Goal: Find specific page/section: Find specific page/section

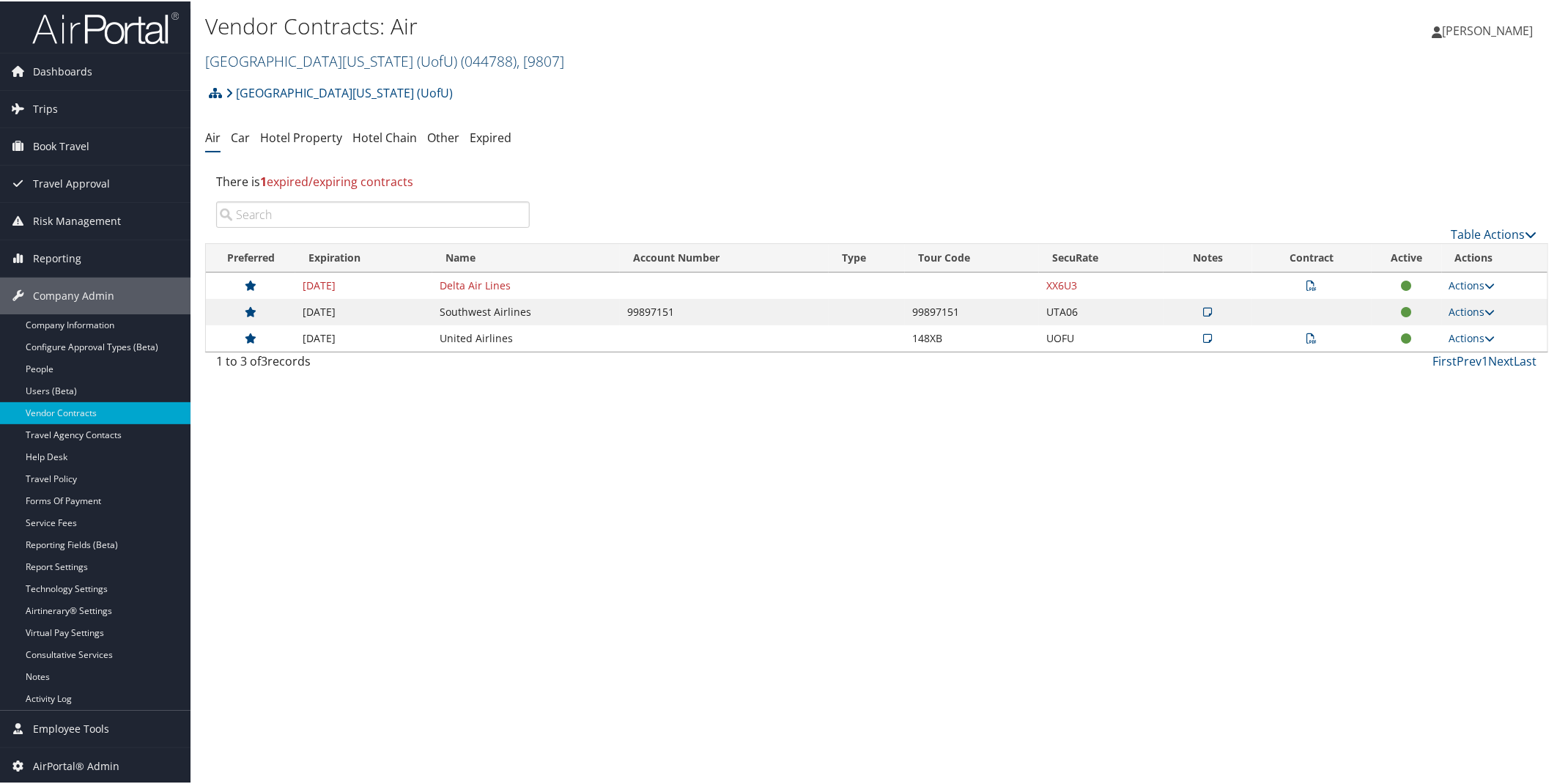
click at [517, 50] on span ", [ 9807 ]" at bounding box center [541, 60] width 48 height 20
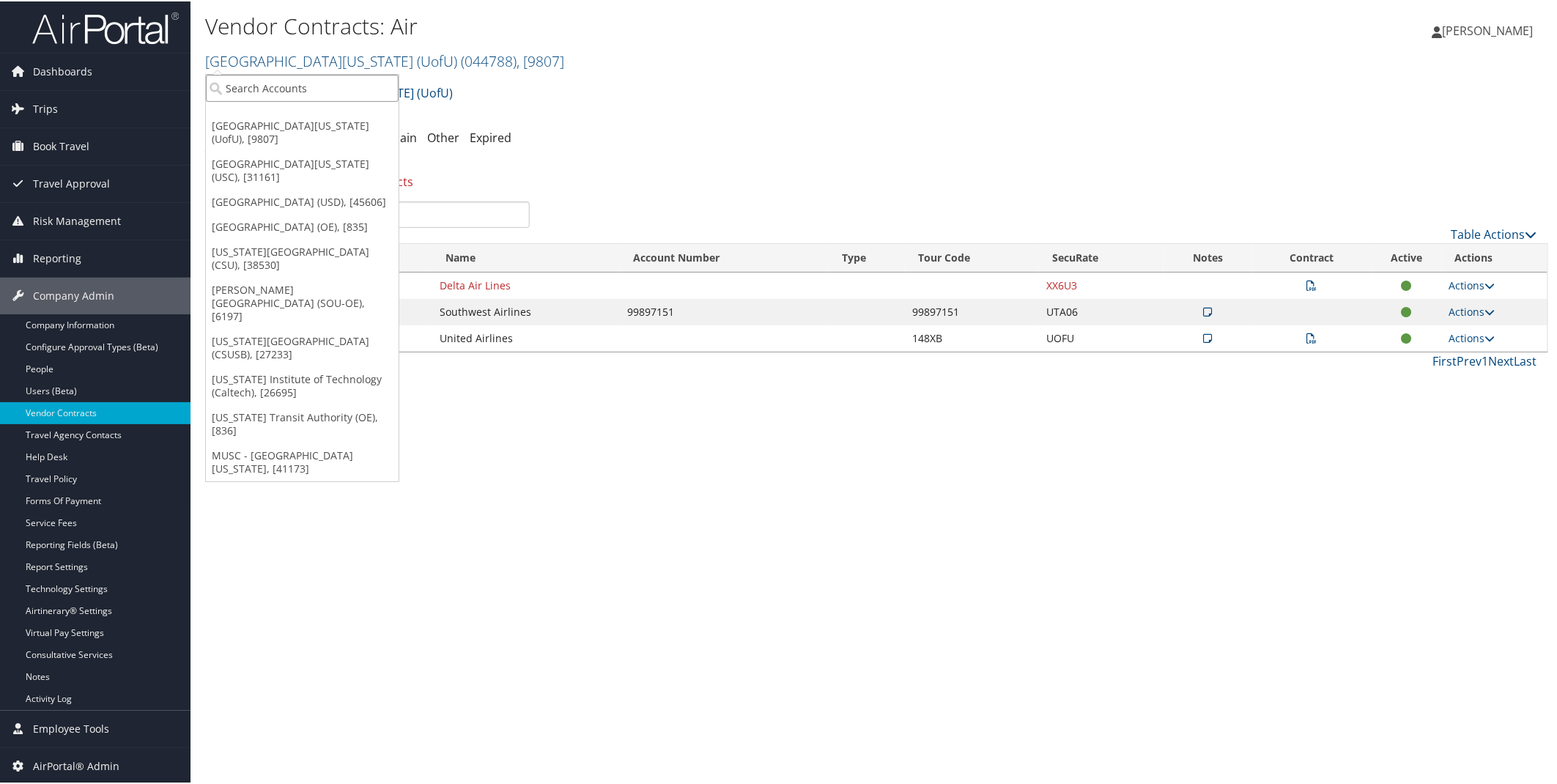
click at [324, 88] on input "search" at bounding box center [302, 86] width 193 height 27
type input "CSU"
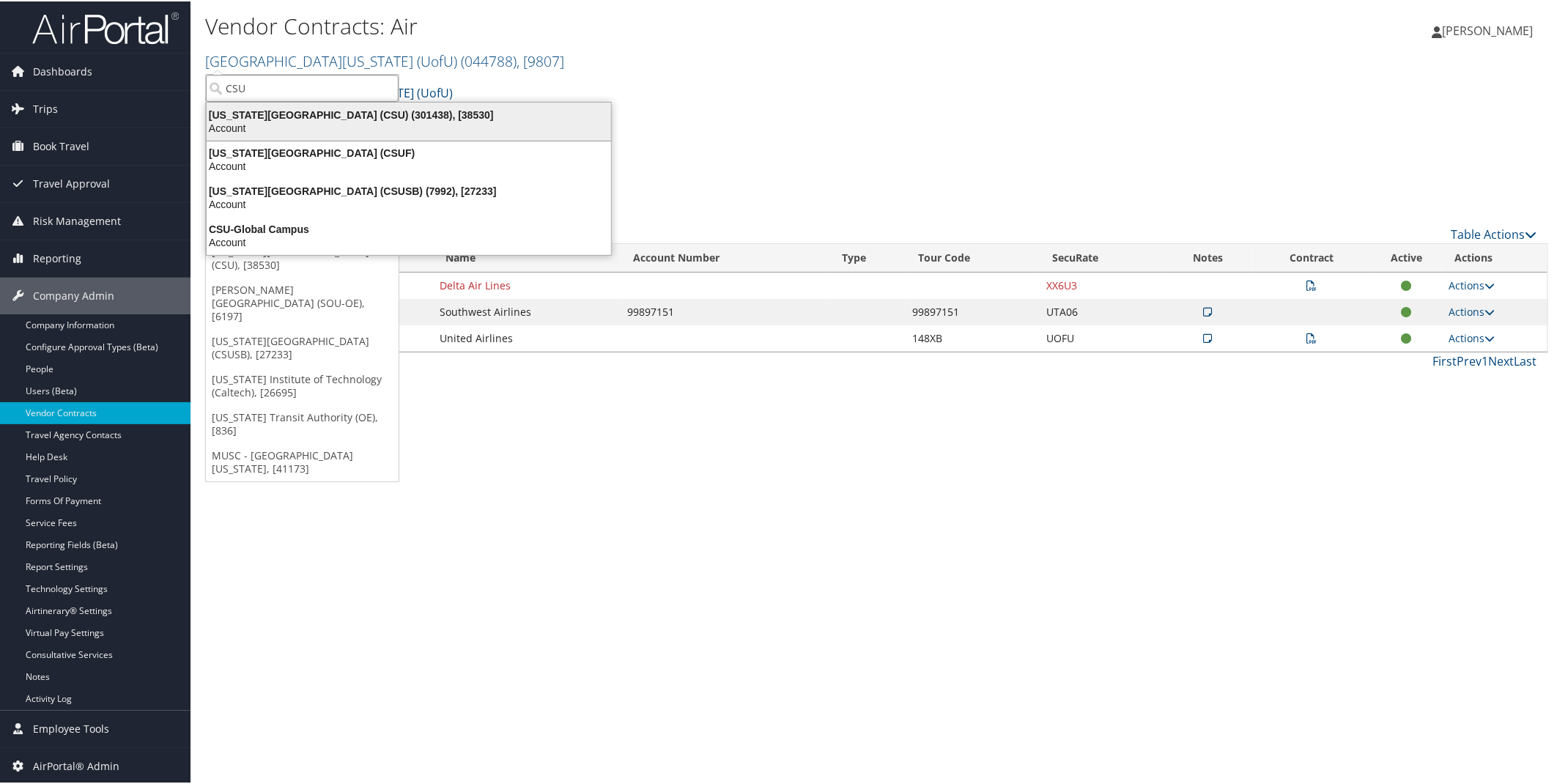
click at [348, 111] on div "California State University (CSU) (301438), [38530]" at bounding box center [408, 113] width 422 height 13
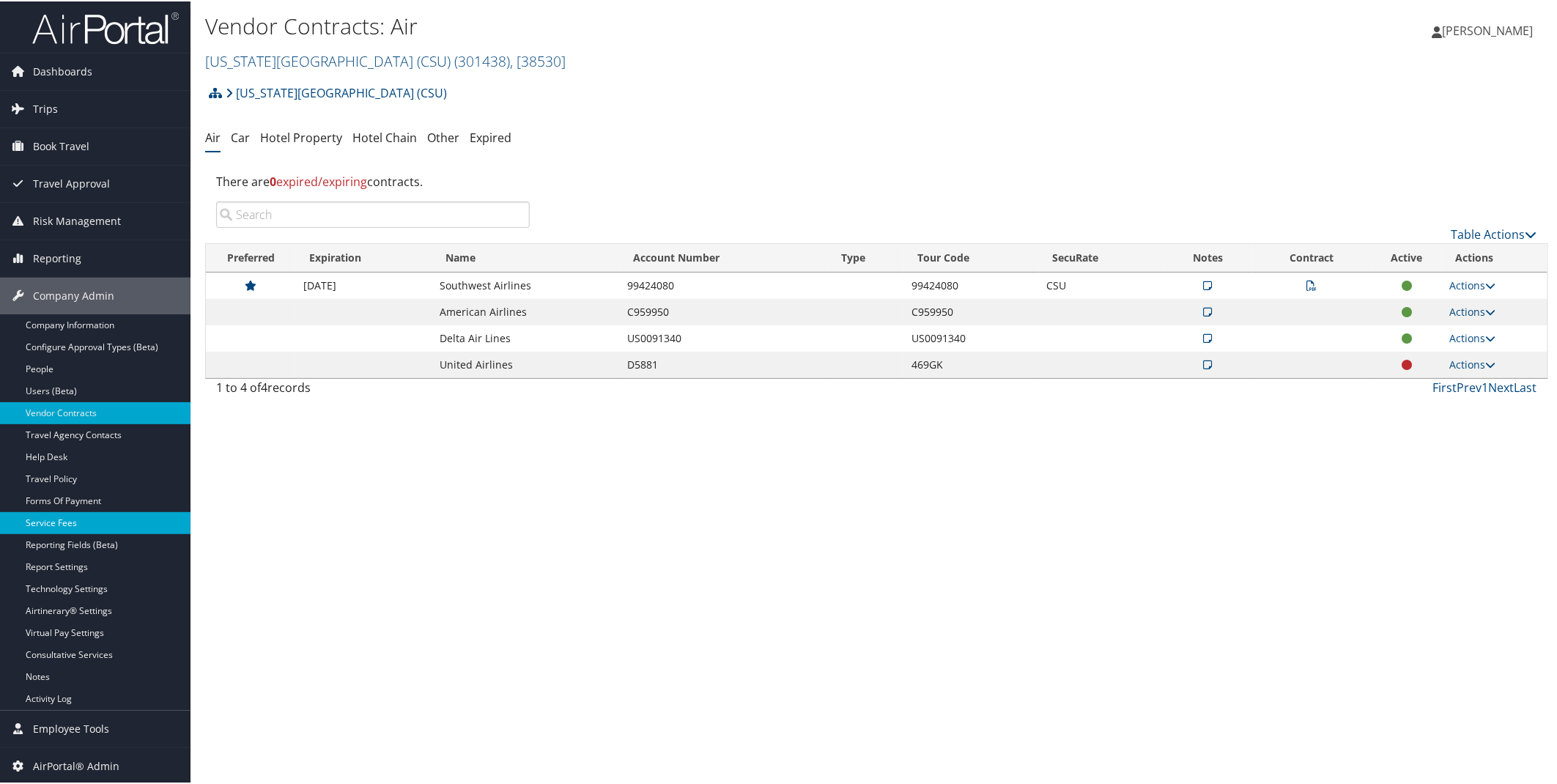
click at [73, 526] on link "Service Fees" at bounding box center [95, 522] width 190 height 22
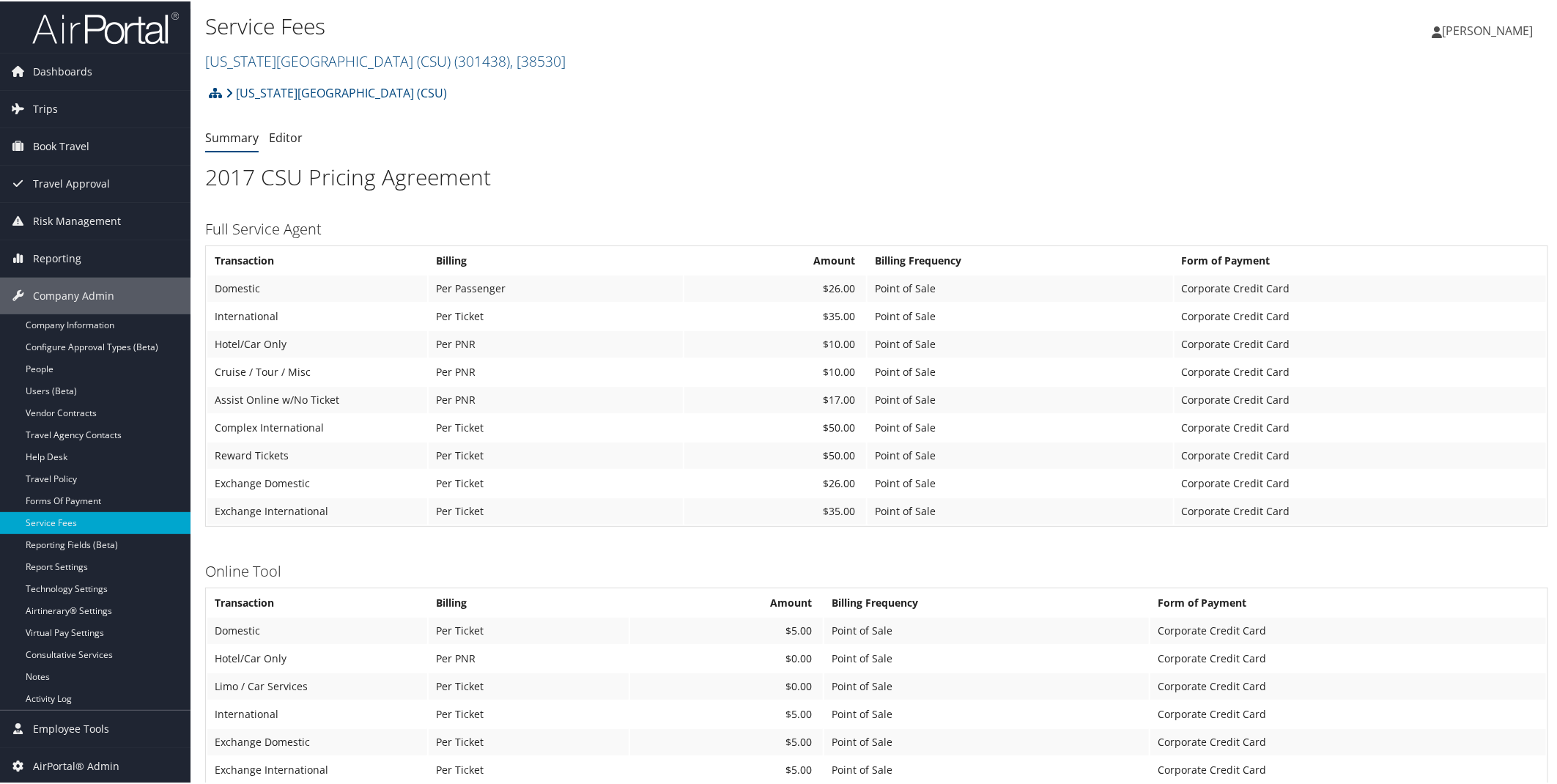
drag, startPoint x: 1556, startPoint y: 226, endPoint x: 1556, endPoint y: 295, distance: 69.0
click at [1556, 295] on div "Service Fees [US_STATE][GEOGRAPHIC_DATA] (CSU) ( 301438 ) , [ 38530 ] [US_STATE…" at bounding box center [877, 636] width 1372 height 1273
drag, startPoint x: 1562, startPoint y: 341, endPoint x: 1154, endPoint y: 100, distance: 473.9
click at [1154, 100] on div "[US_STATE][GEOGRAPHIC_DATA] (CSU) Account Structure [US_STATE][GEOGRAPHIC_DATA]…" at bounding box center [877, 96] width 1344 height 39
